Goal: Transaction & Acquisition: Purchase product/service

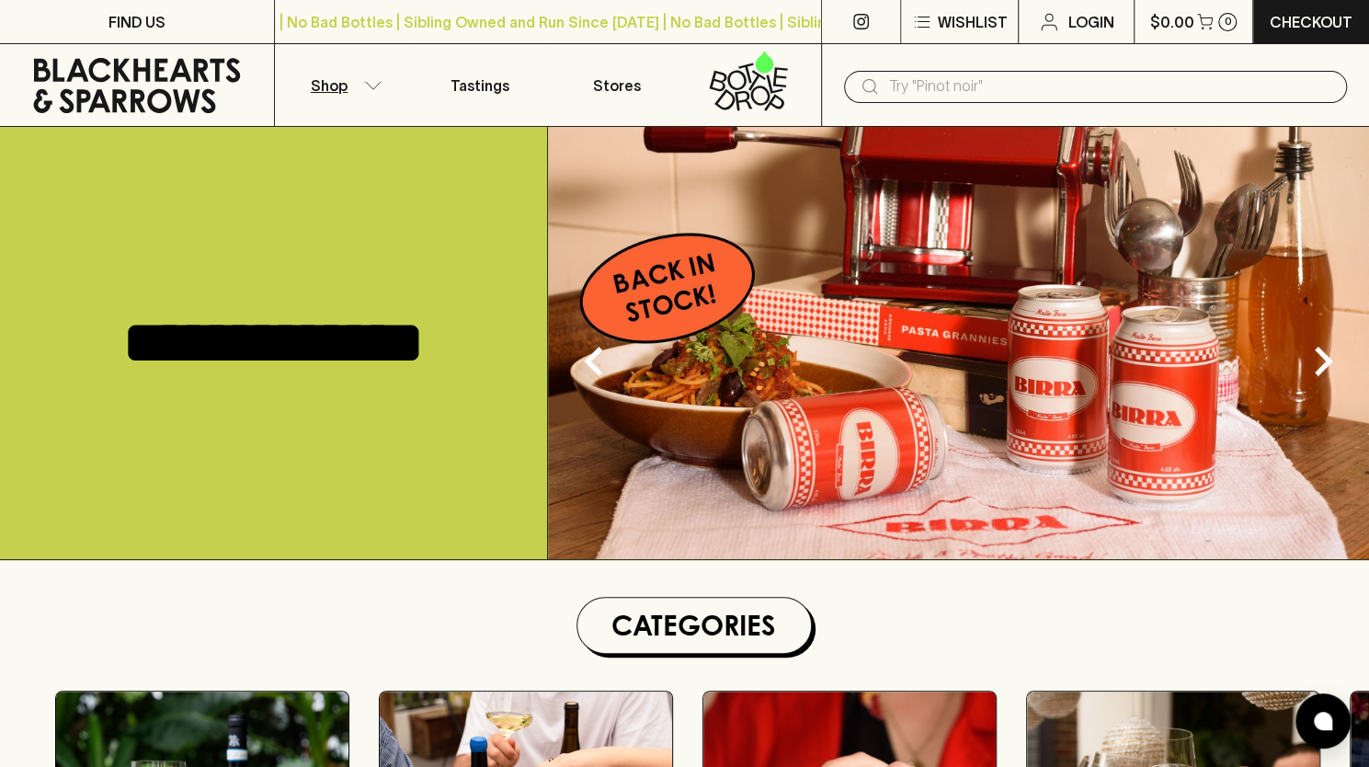
click at [356, 82] on button "Shop" at bounding box center [343, 85] width 137 height 82
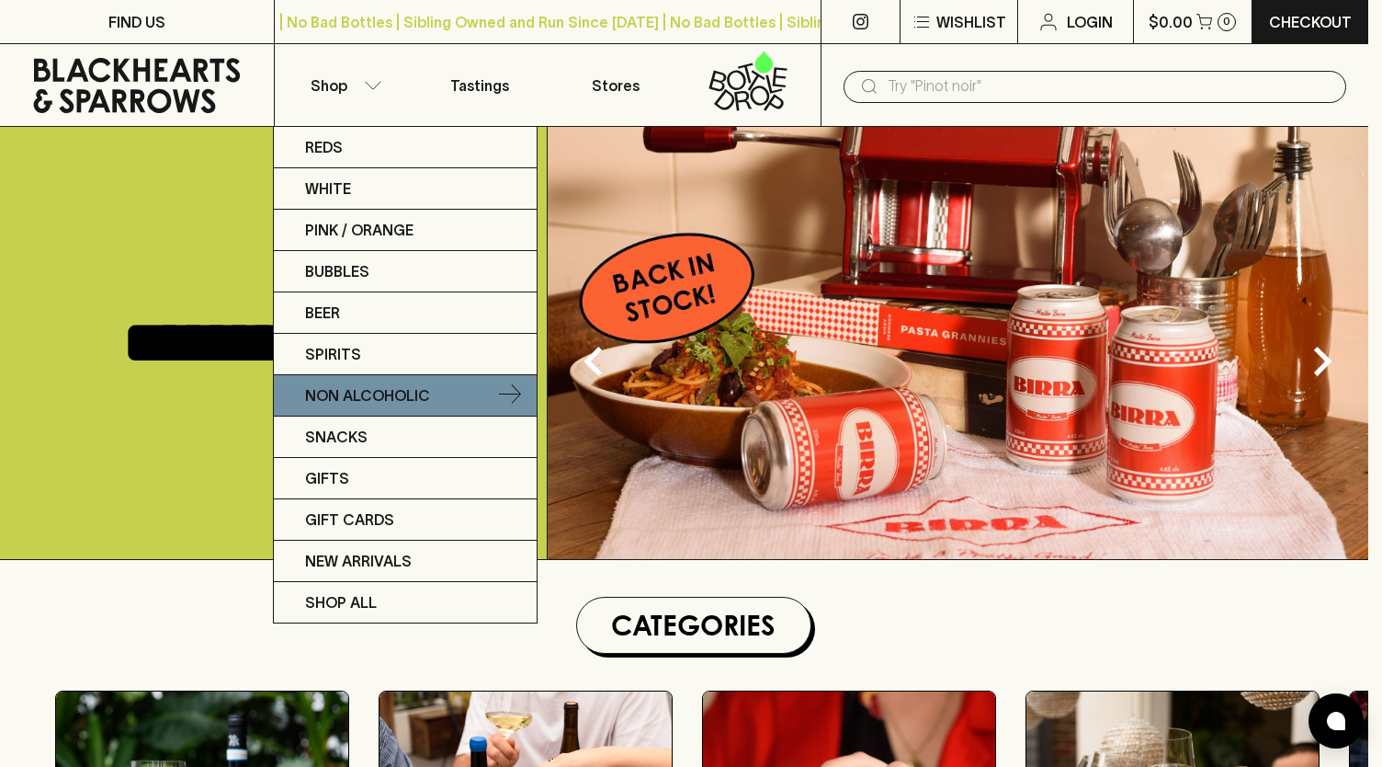
click at [344, 389] on p "Non Alcoholic" at bounding box center [367, 395] width 125 height 22
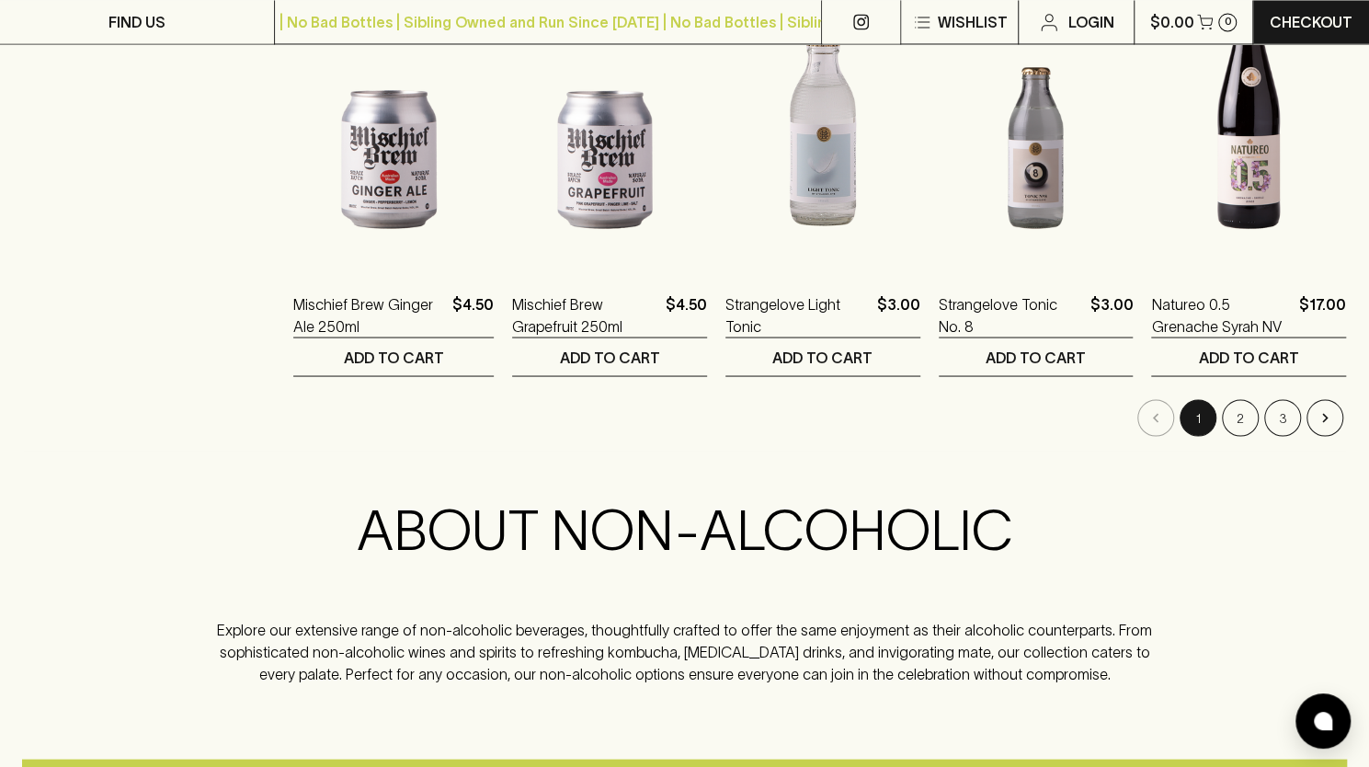
scroll to position [1893, 0]
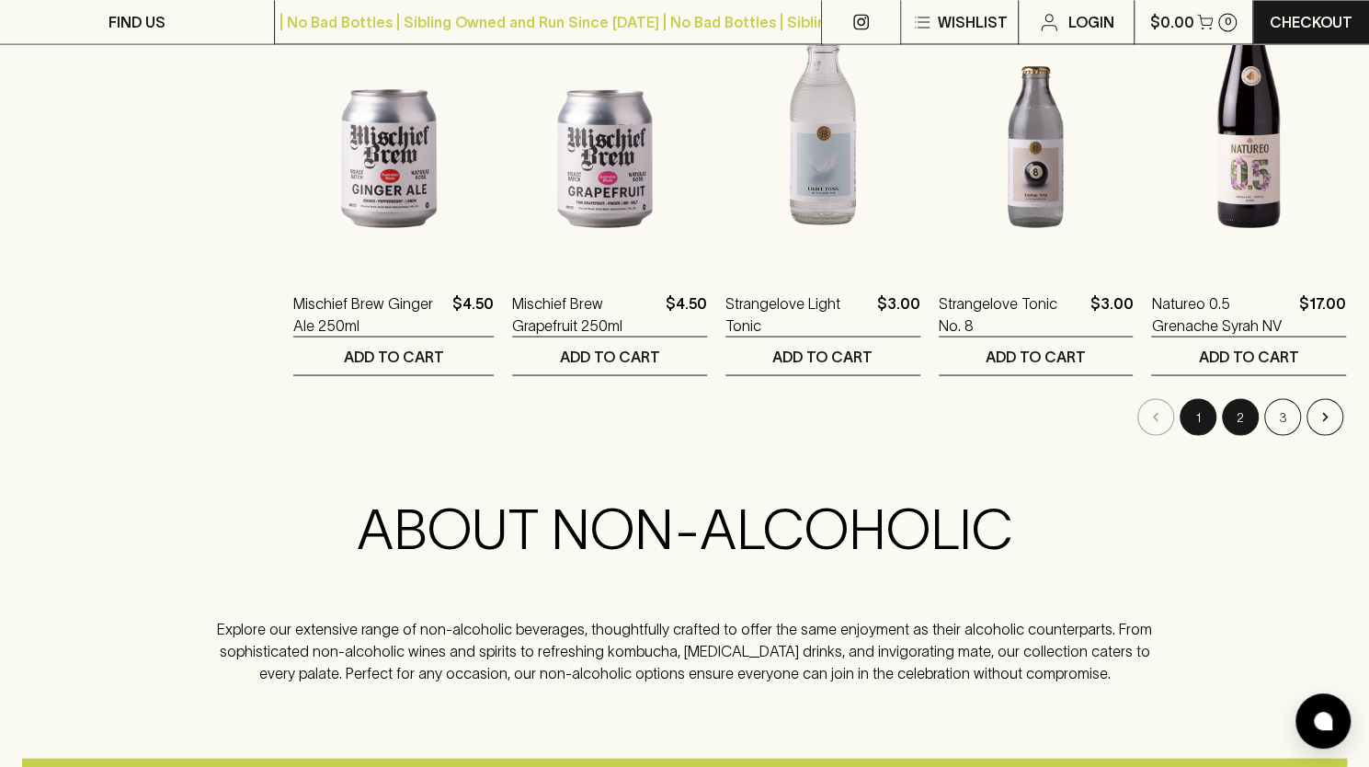
click at [1240, 417] on button "2" at bounding box center [1240, 416] width 37 height 37
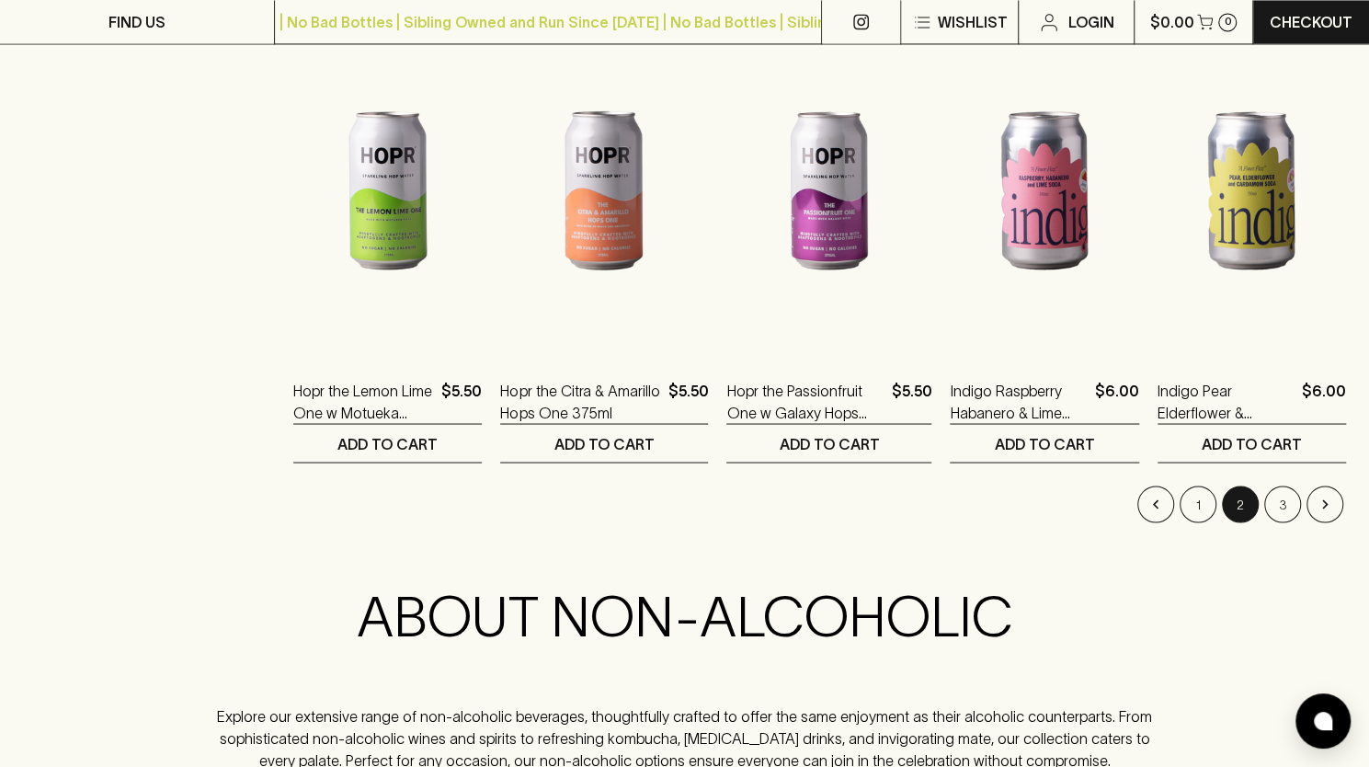
scroll to position [1806, 0]
click at [1289, 505] on button "3" at bounding box center [1282, 502] width 37 height 37
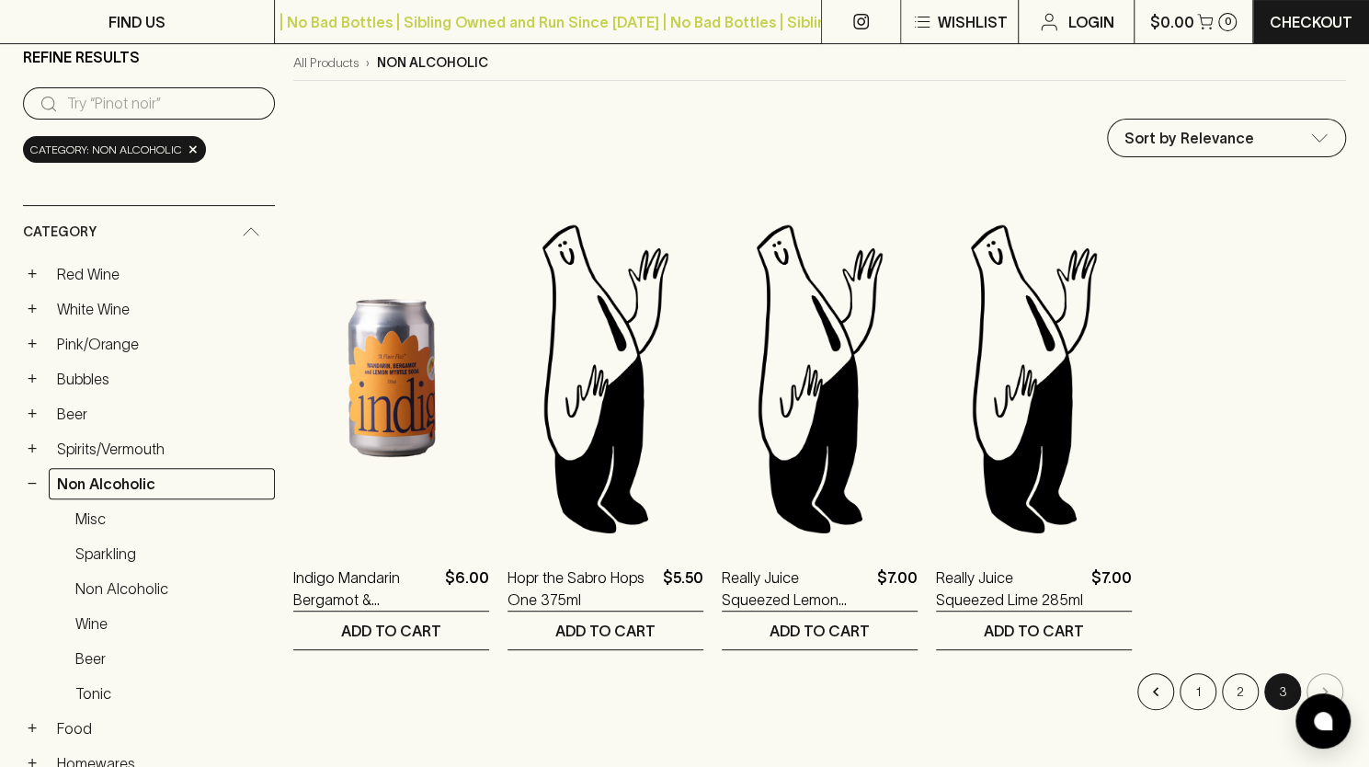
scroll to position [154, 0]
click at [1194, 672] on button "1" at bounding box center [1197, 690] width 37 height 37
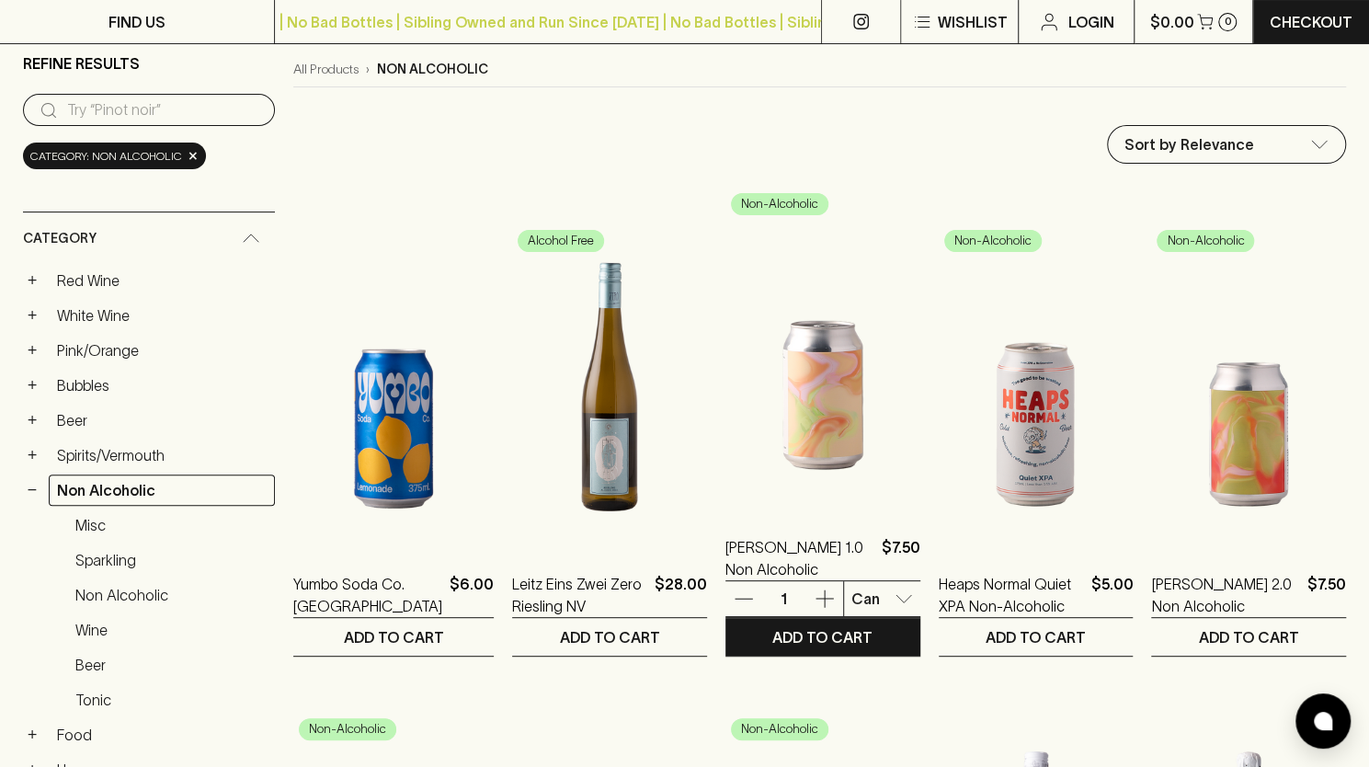
scroll to position [195, 0]
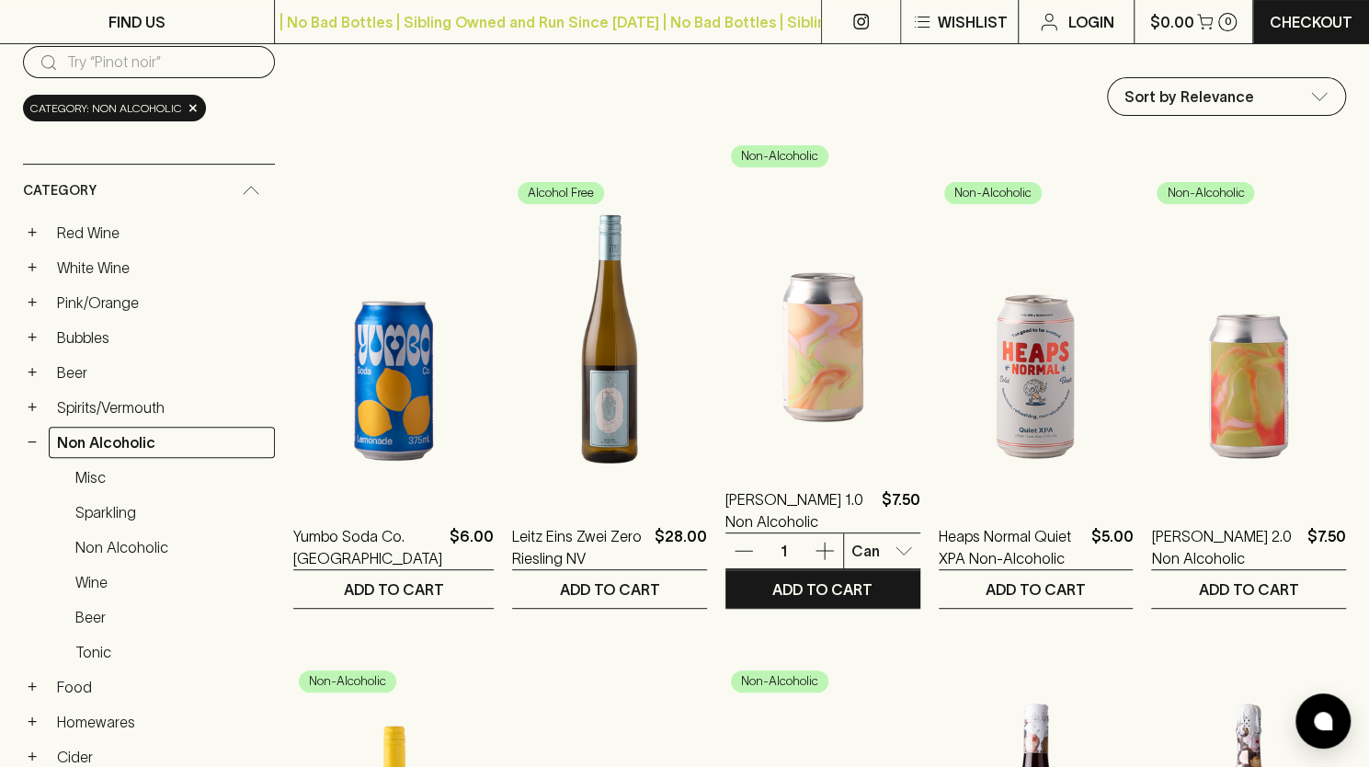
click at [779, 365] on img at bounding box center [822, 300] width 195 height 322
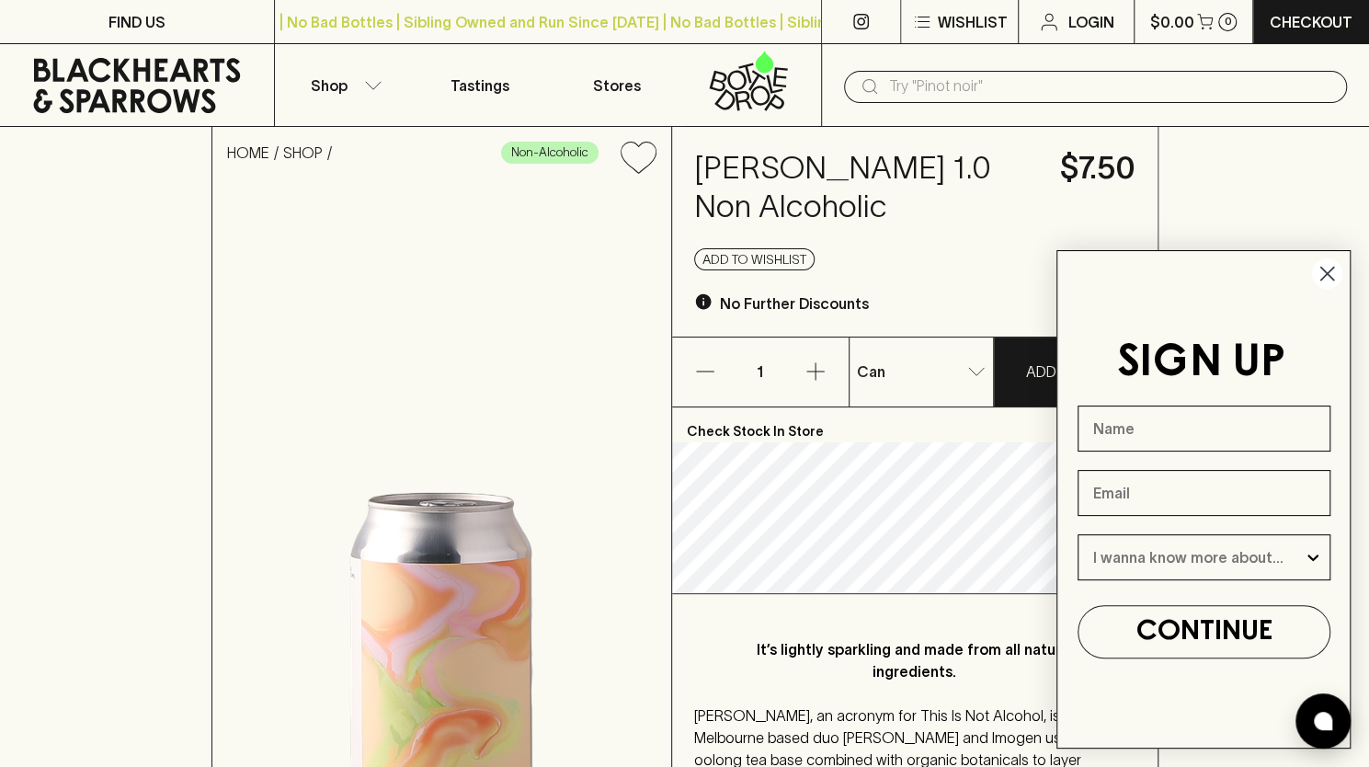
click at [1333, 276] on circle "Close dialog" at bounding box center [1327, 273] width 30 height 30
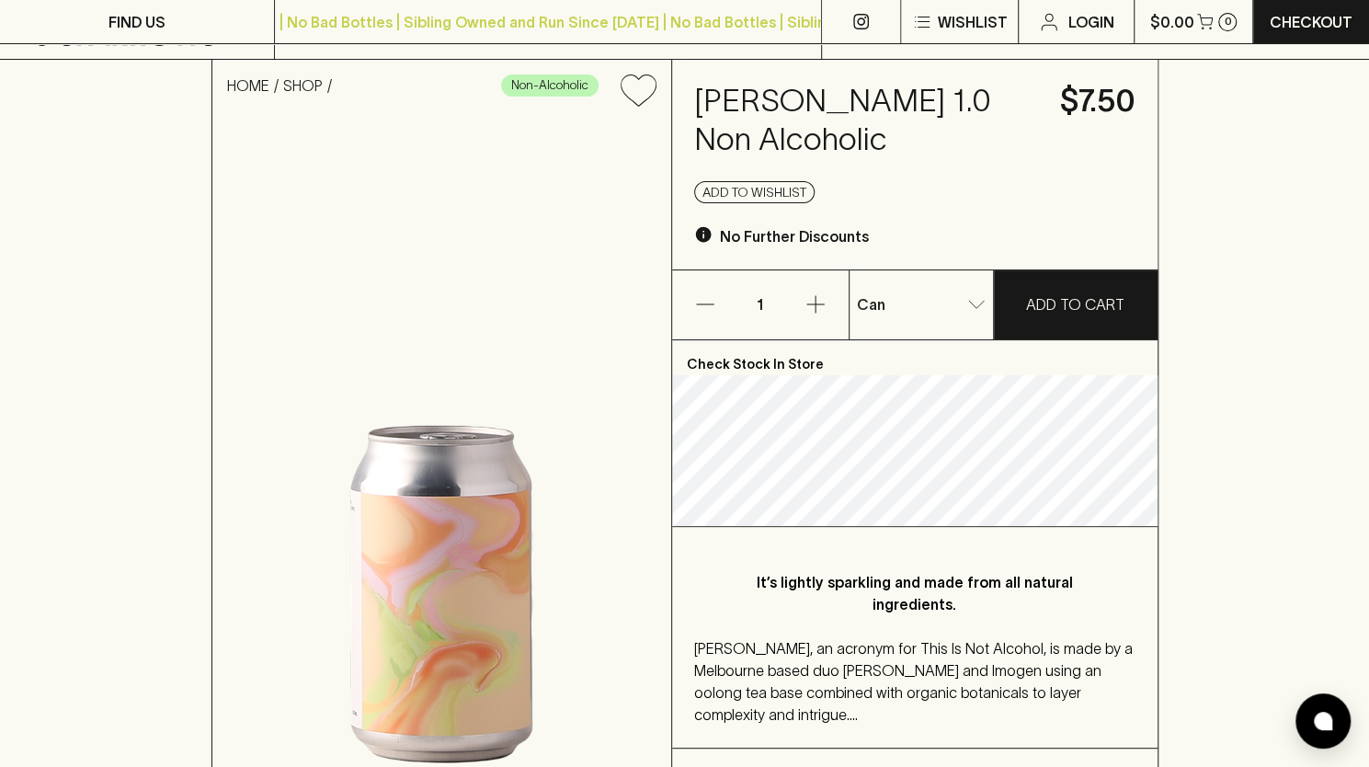
scroll to position [27, 0]
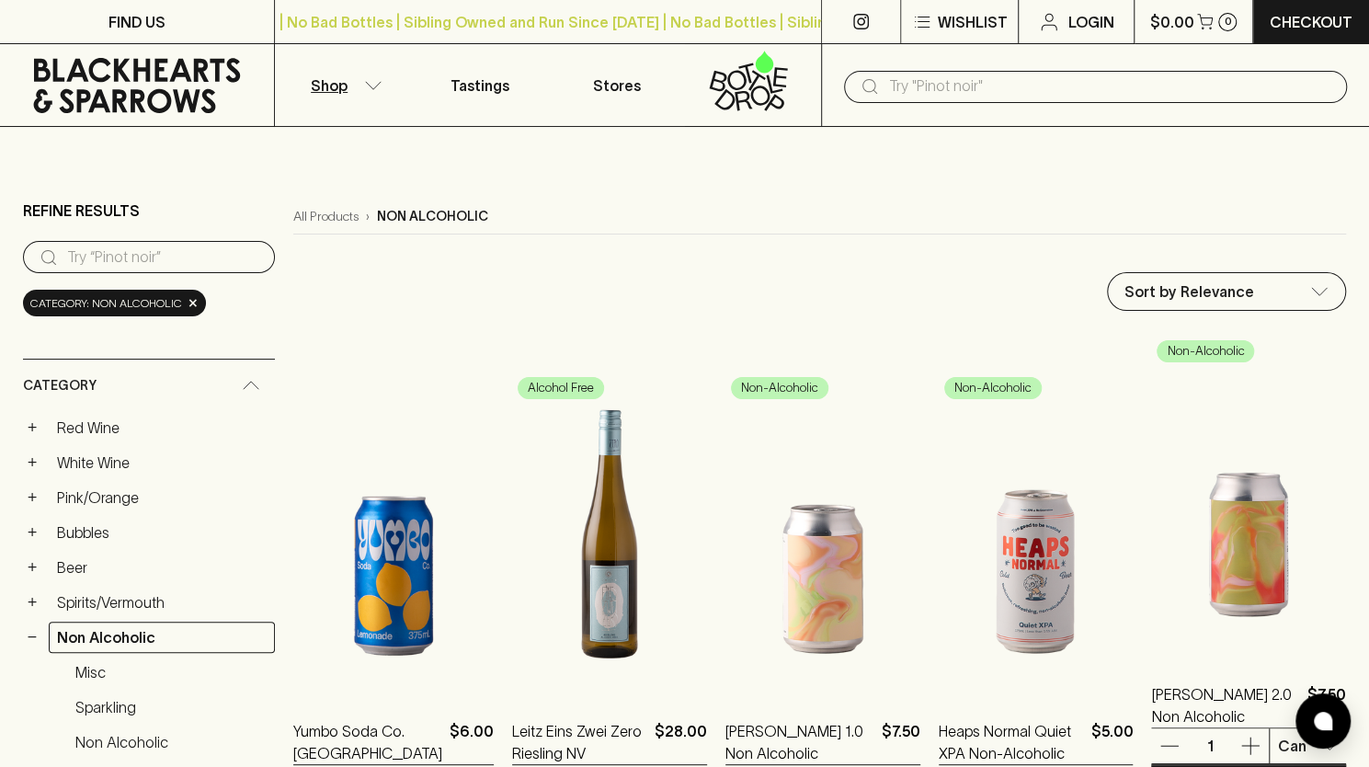
click at [1208, 592] on img at bounding box center [1248, 495] width 195 height 322
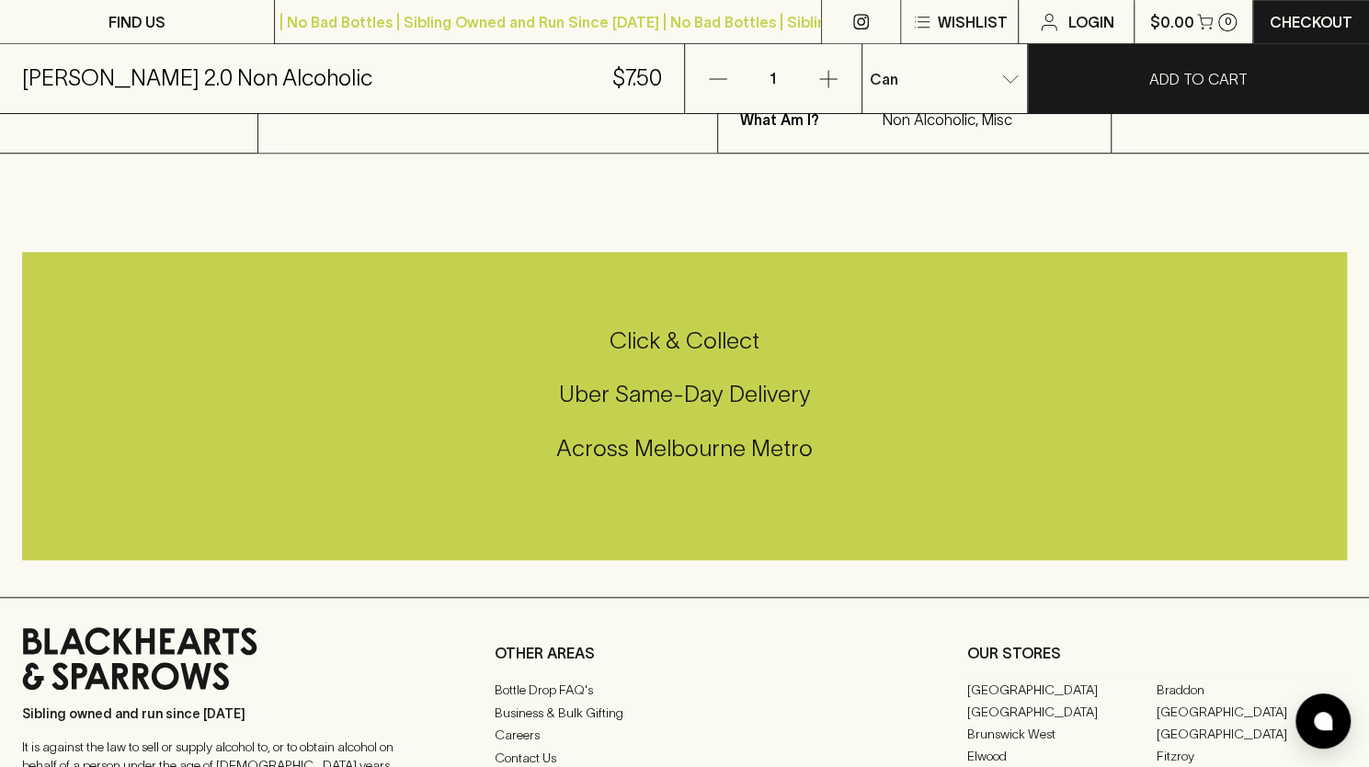
scroll to position [1271, 0]
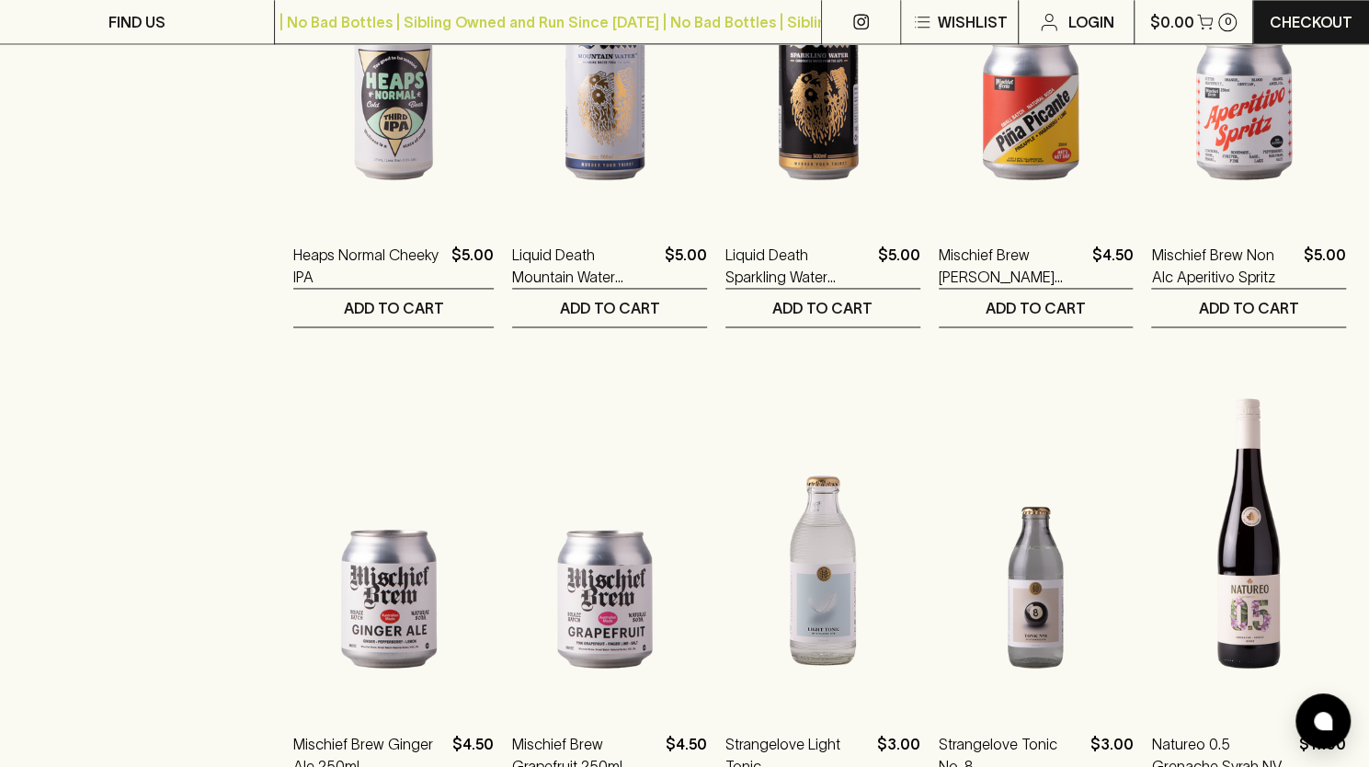
scroll to position [1453, 0]
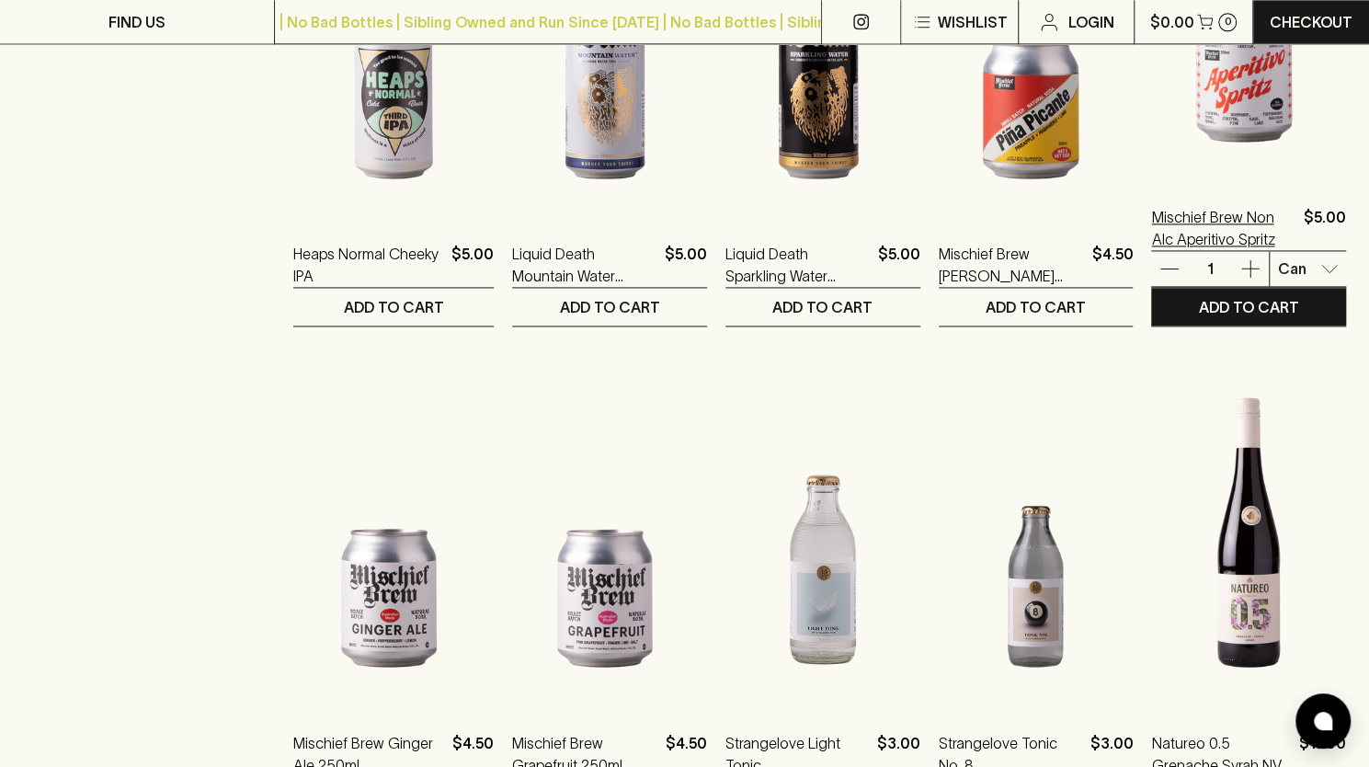
click at [1206, 223] on p "Mischief Brew Non Alc Aperitivo Spritz" at bounding box center [1223, 228] width 145 height 44
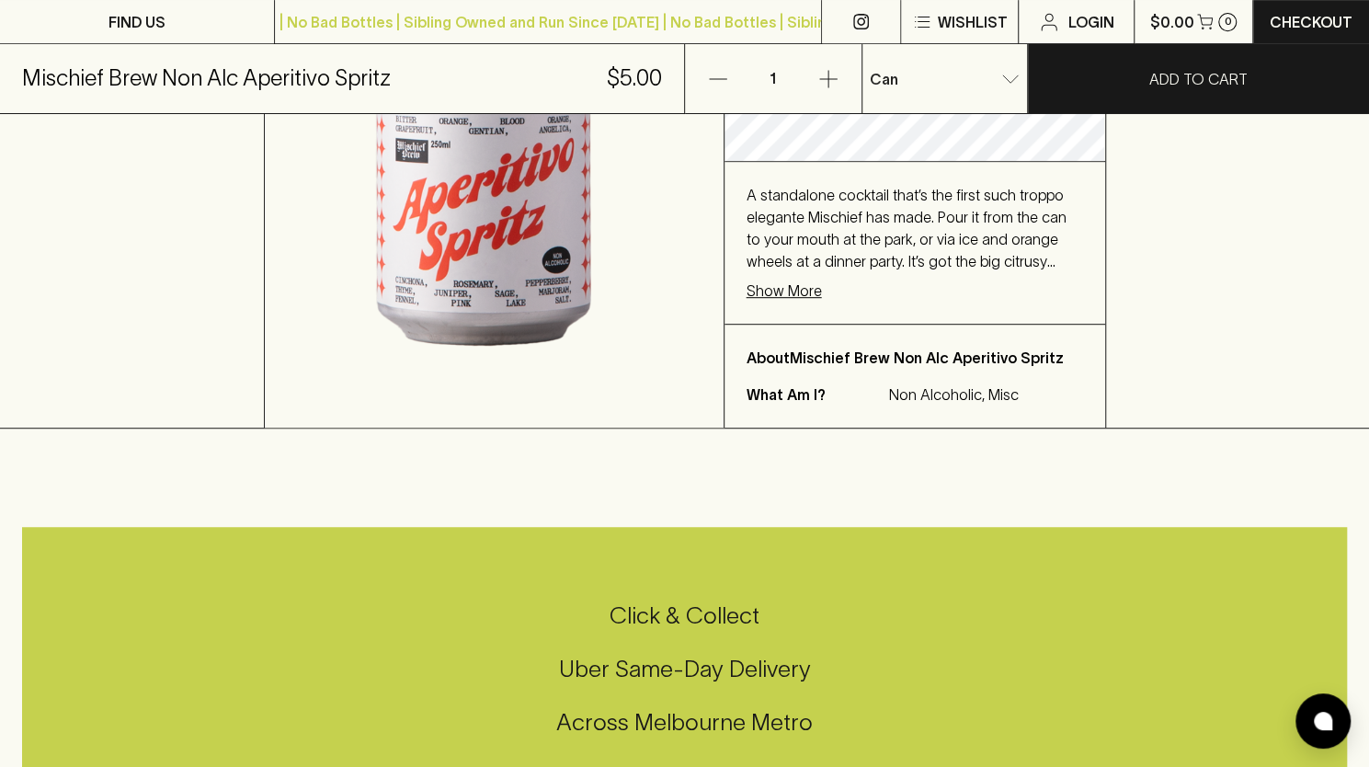
scroll to position [483, 0]
click at [773, 290] on p "Show More" at bounding box center [783, 290] width 75 height 22
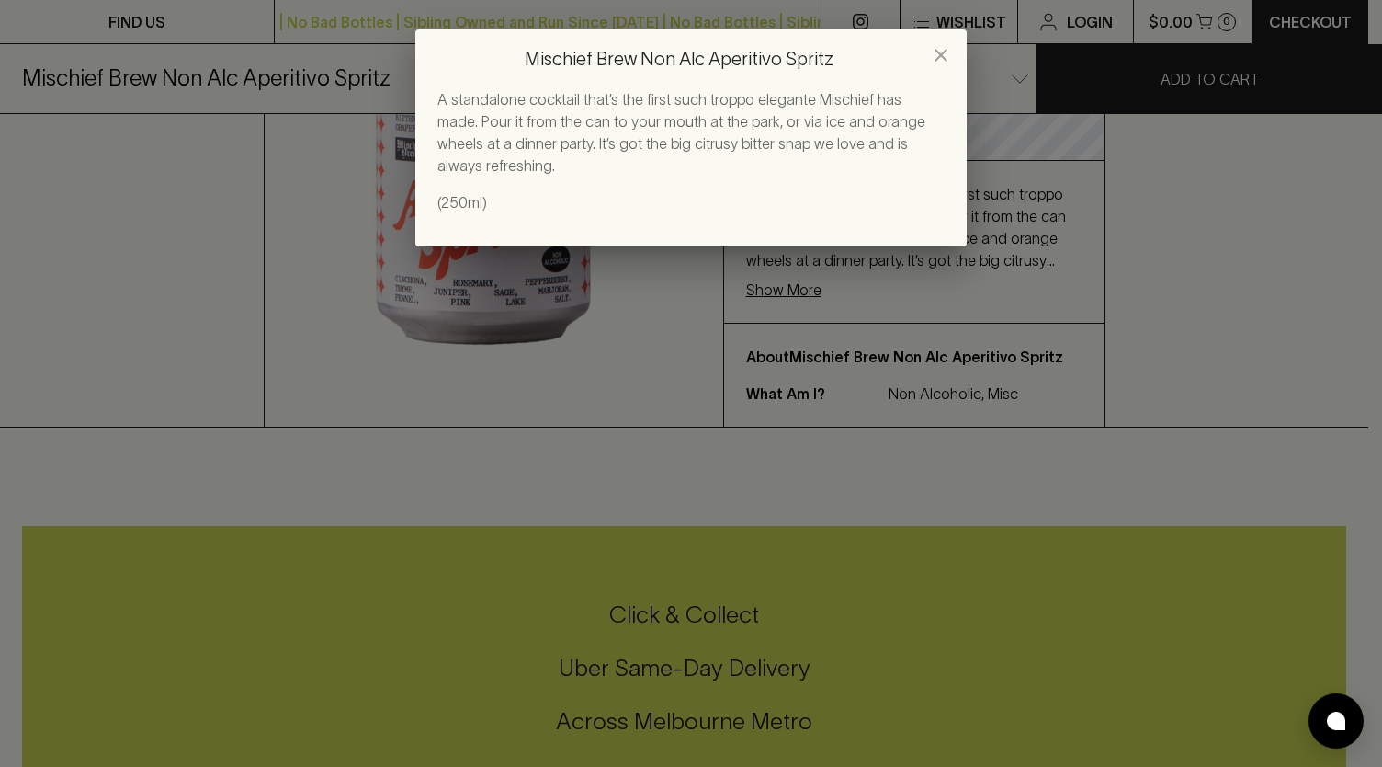
click at [952, 38] on h2 "Mischief Brew Non Alc Aperitivo Spritz" at bounding box center [690, 58] width 551 height 59
click at [944, 51] on icon "close" at bounding box center [941, 55] width 13 height 13
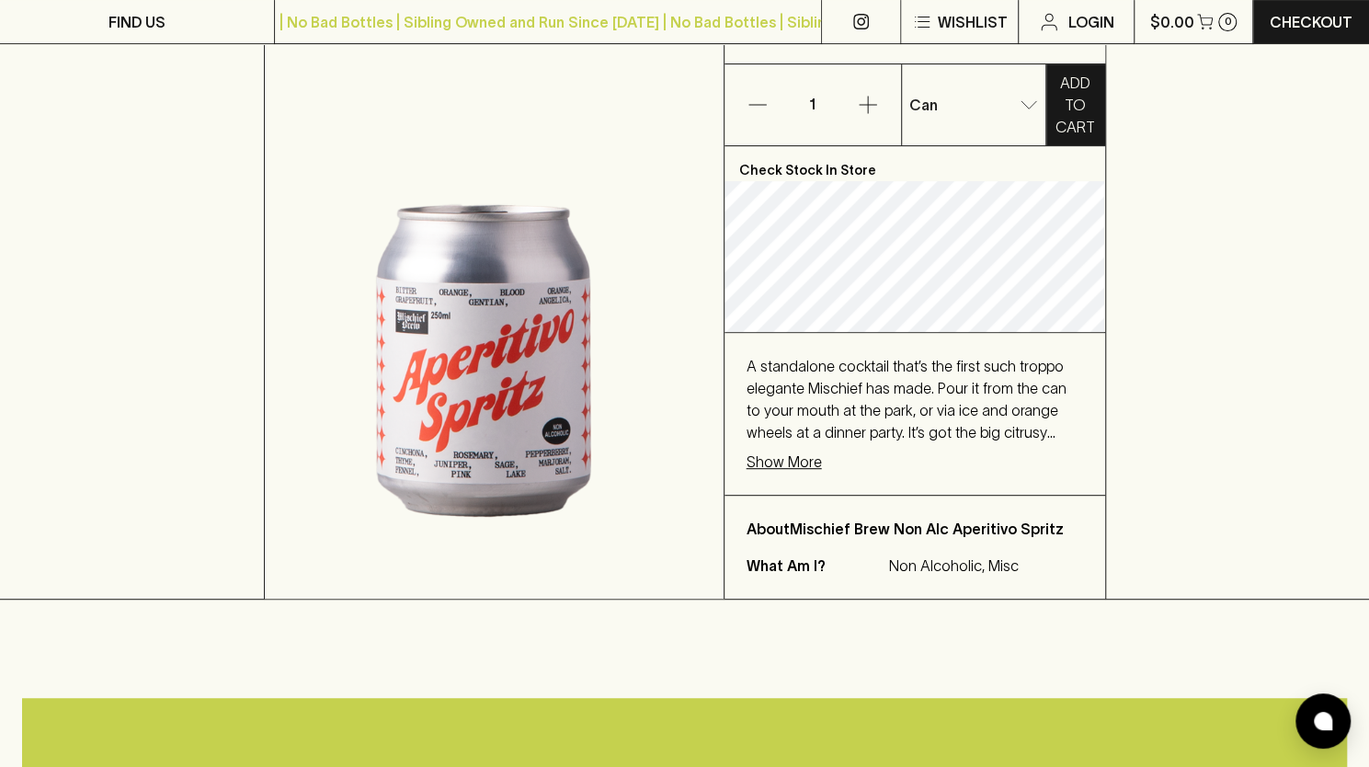
scroll to position [0, 0]
